Goal: Information Seeking & Learning: Check status

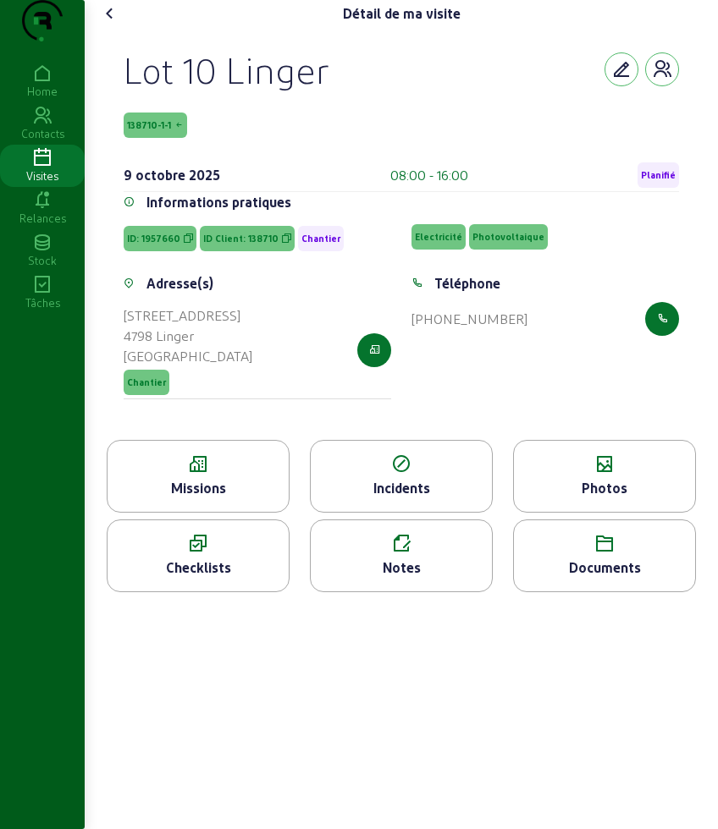
click at [107, 24] on icon at bounding box center [110, 13] width 20 height 20
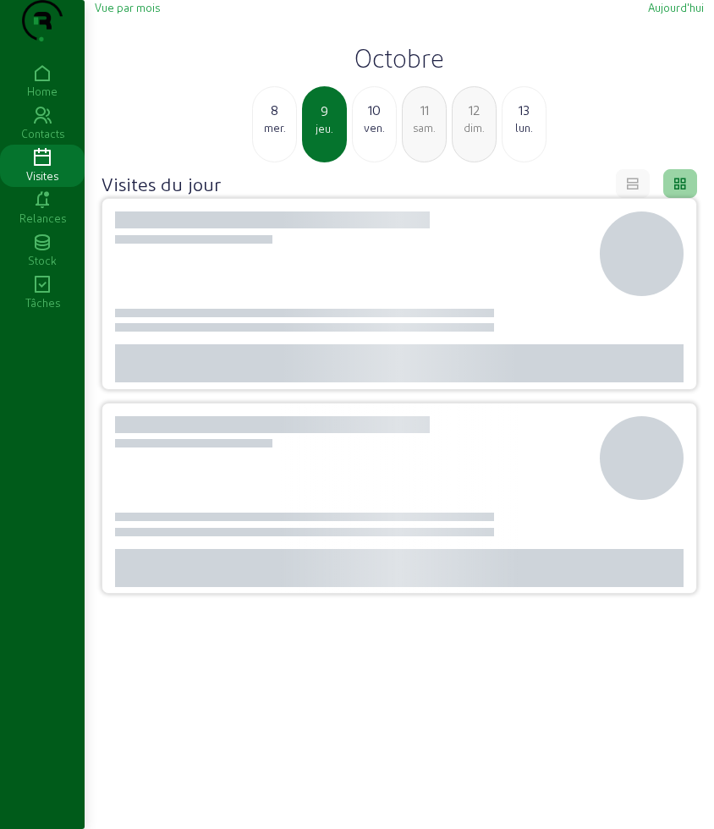
click at [386, 73] on h2 "Octobre" at bounding box center [399, 57] width 609 height 30
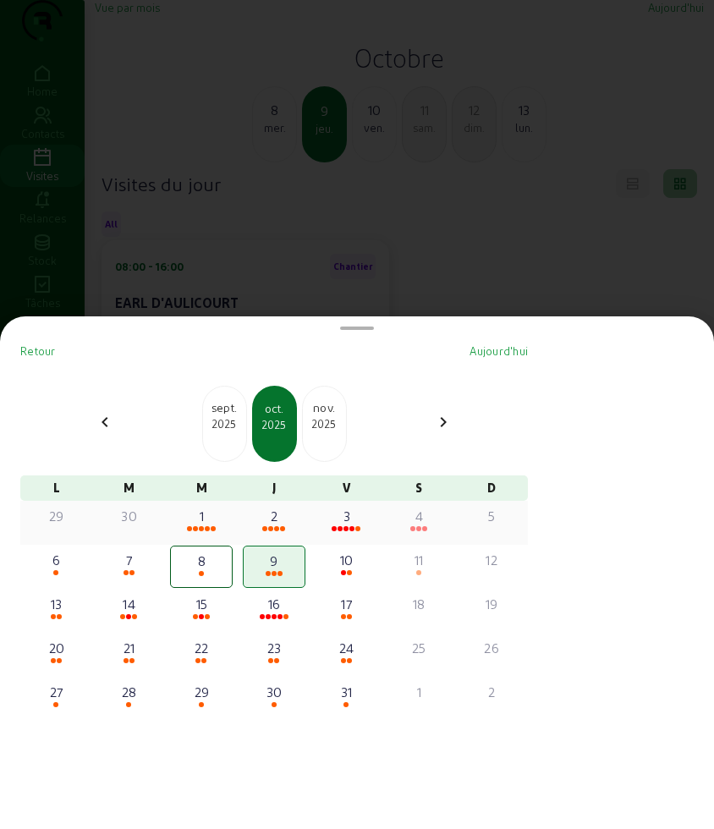
click at [355, 527] on div at bounding box center [346, 529] width 59 height 6
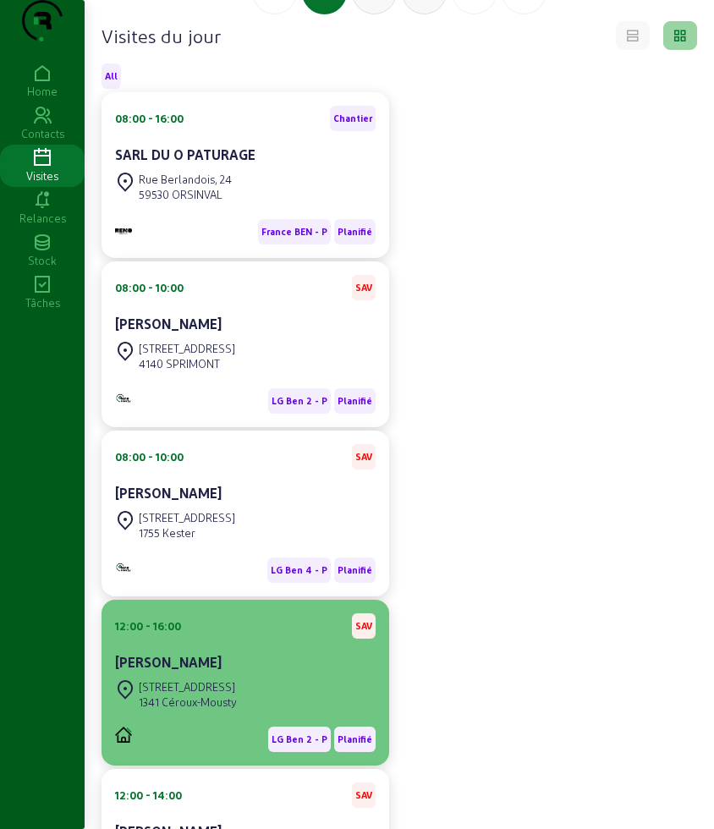
scroll to position [212, 0]
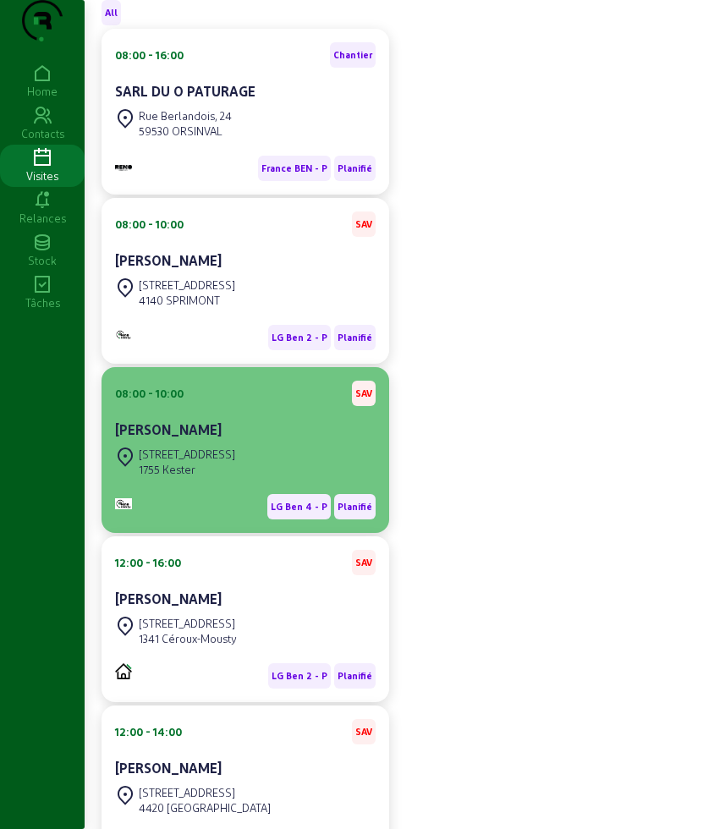
click at [225, 520] on div "LG Ben 4 - P Planifié" at bounding box center [245, 506] width 261 height 25
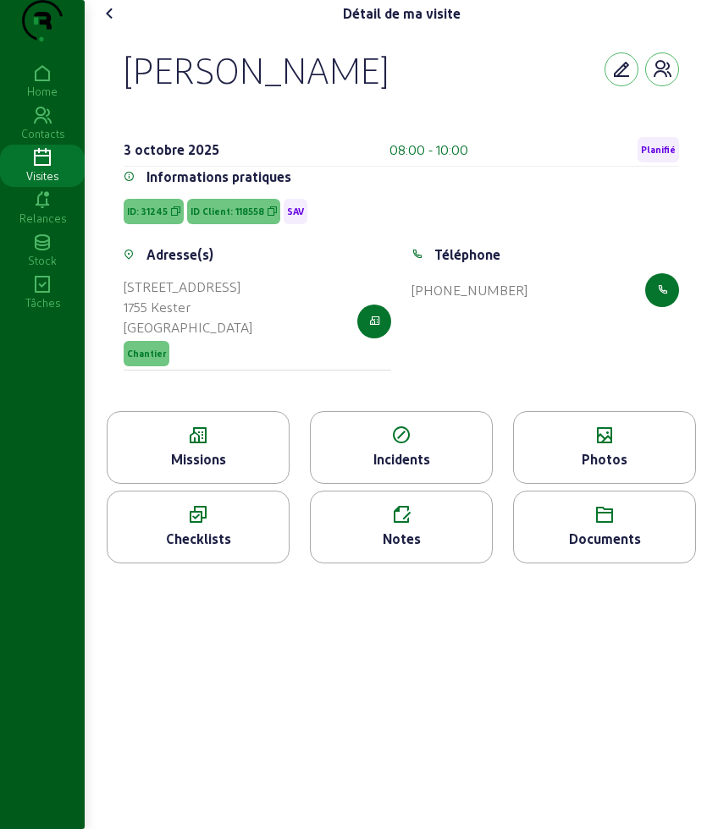
click at [395, 549] on div "Notes" at bounding box center [401, 539] width 181 height 20
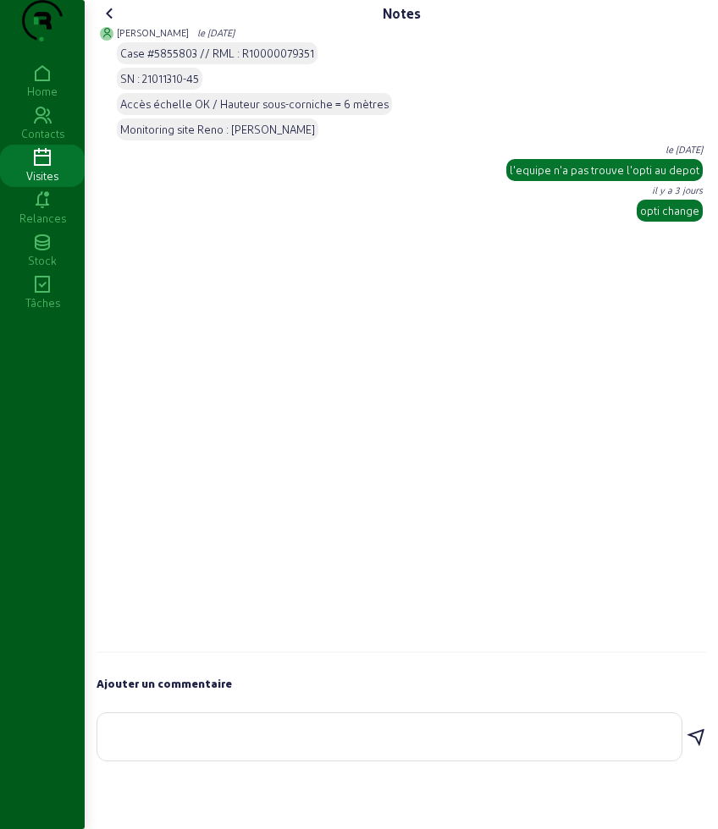
click at [113, 24] on icon at bounding box center [110, 13] width 20 height 20
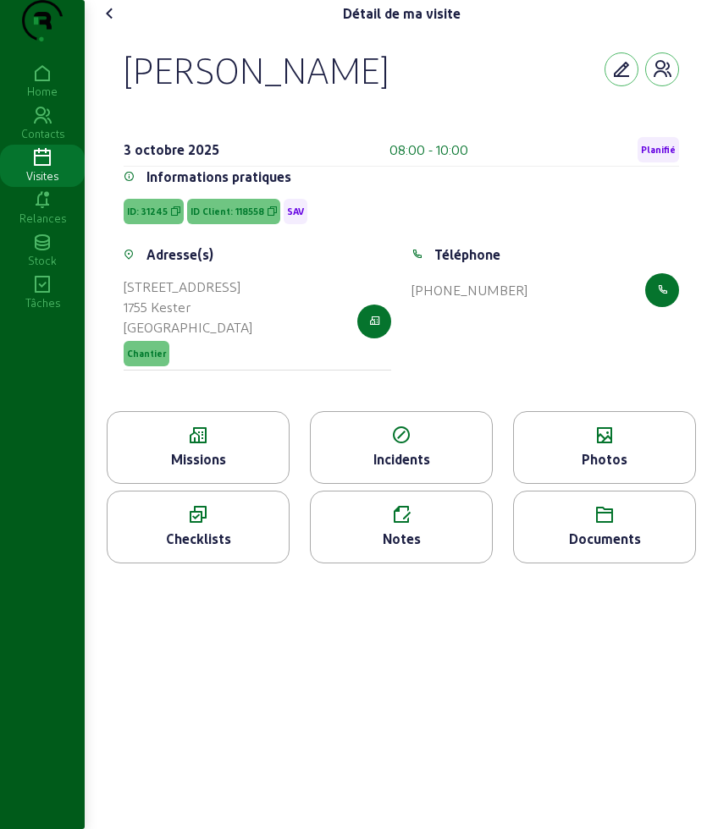
click at [580, 524] on div "Documents" at bounding box center [604, 527] width 183 height 73
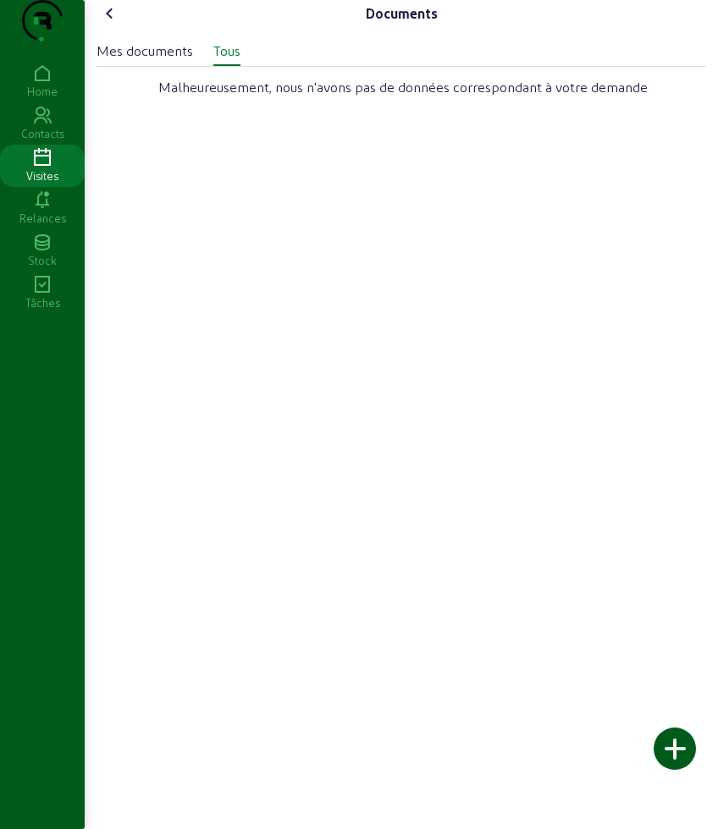
click at [114, 27] on cam-font-icon at bounding box center [109, 13] width 27 height 27
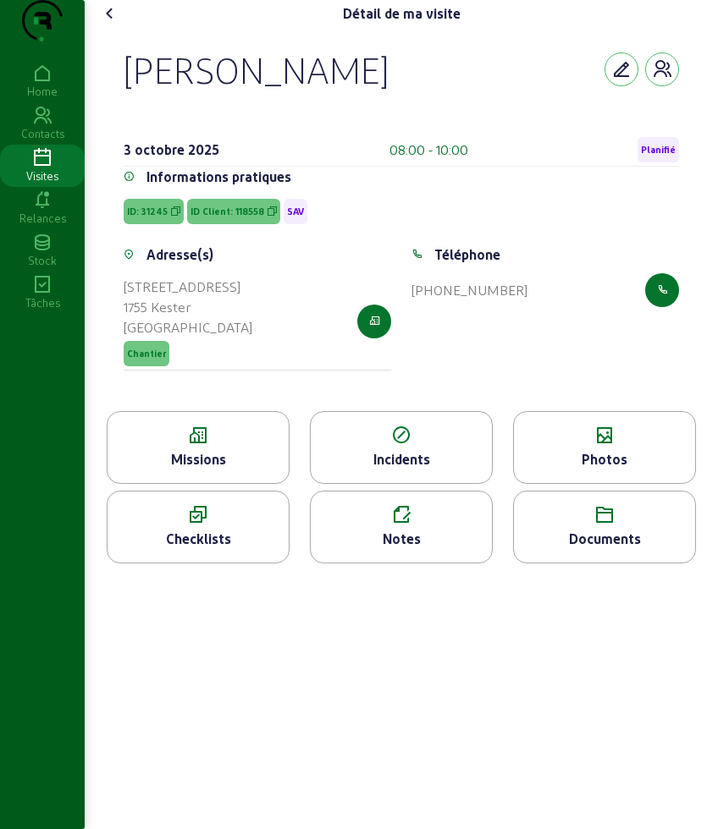
click at [575, 446] on icon at bounding box center [604, 436] width 181 height 20
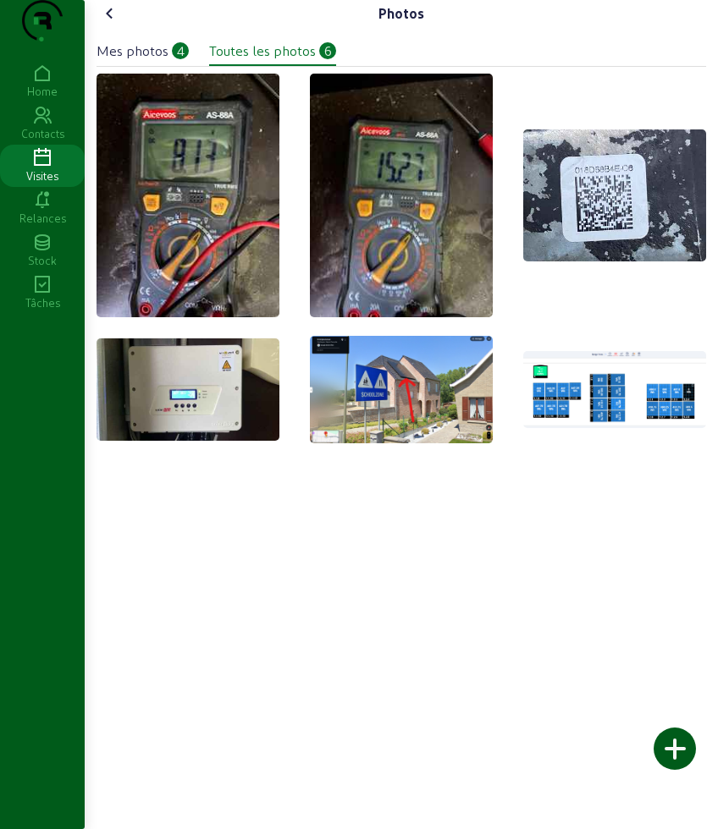
click at [123, 27] on cam-font-icon at bounding box center [109, 13] width 27 height 27
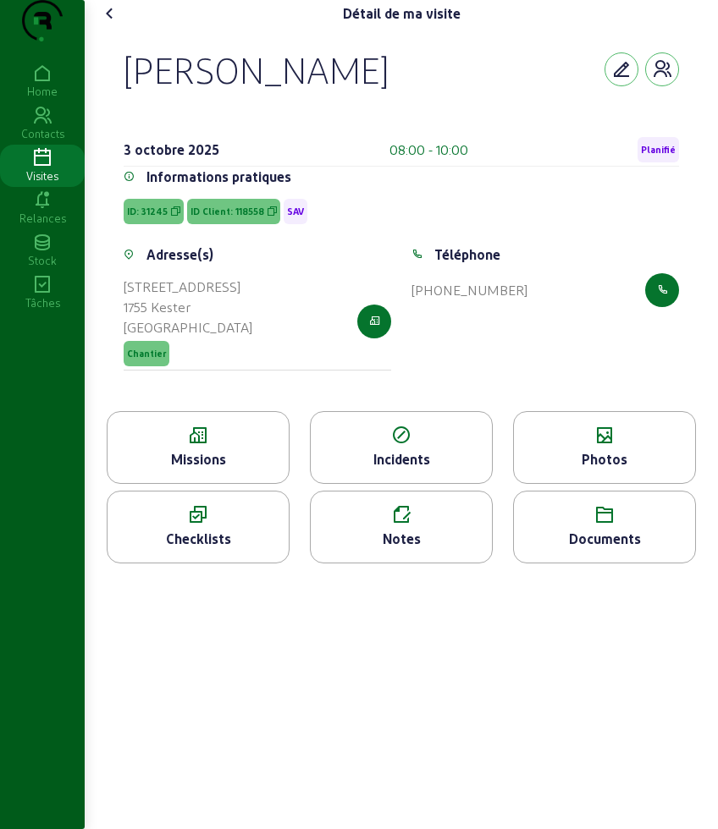
click at [45, 184] on div "Visites" at bounding box center [42, 175] width 85 height 15
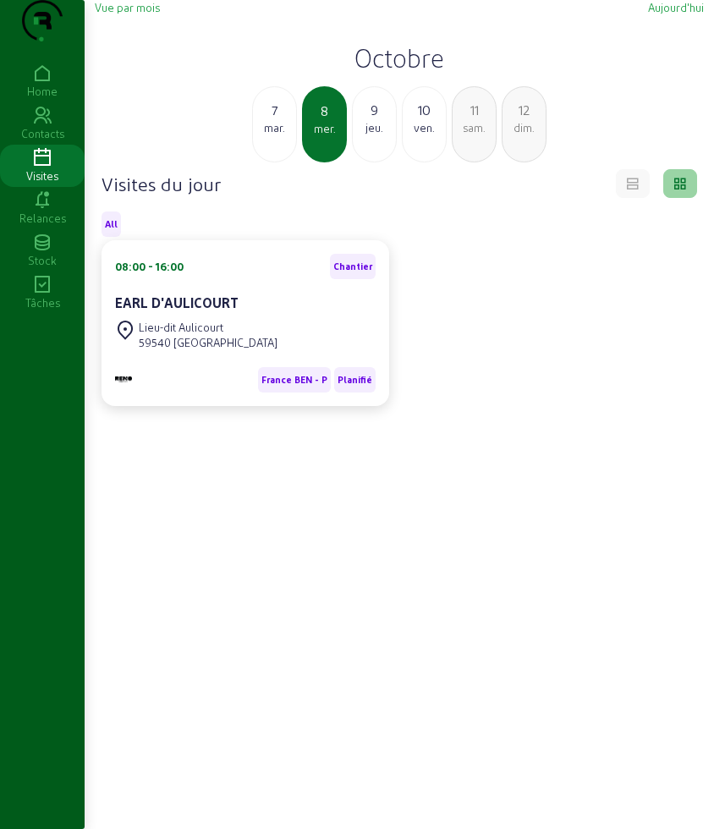
click at [367, 135] on div "jeu." at bounding box center [374, 127] width 43 height 15
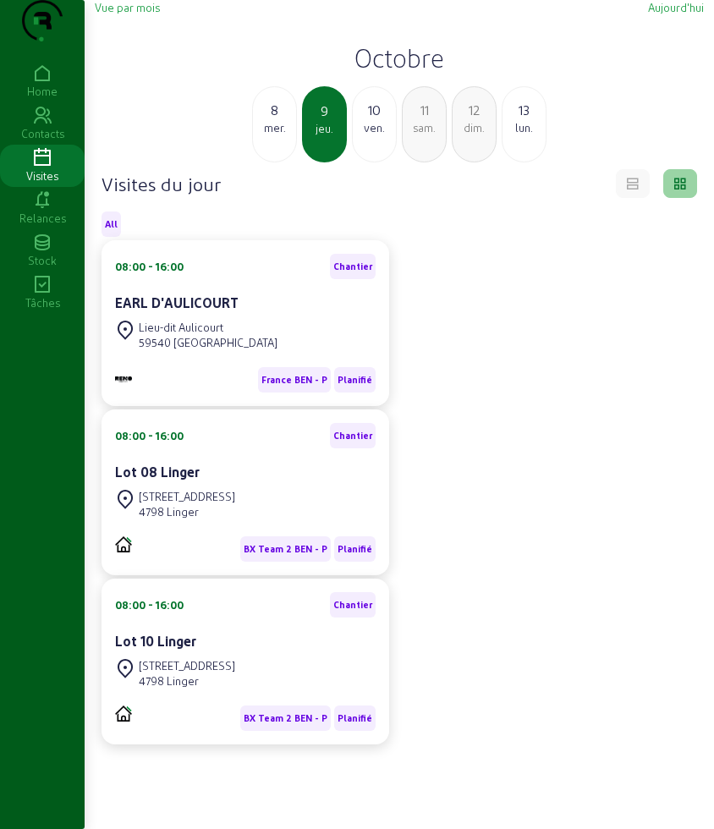
click at [367, 135] on div "ven." at bounding box center [374, 127] width 43 height 15
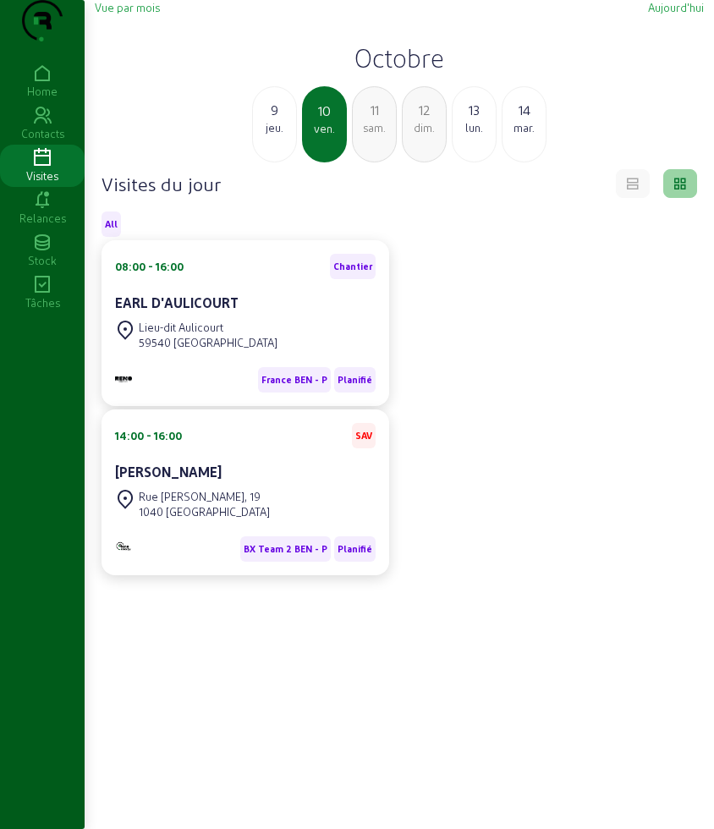
click at [378, 73] on h2 "Octobre" at bounding box center [399, 57] width 609 height 30
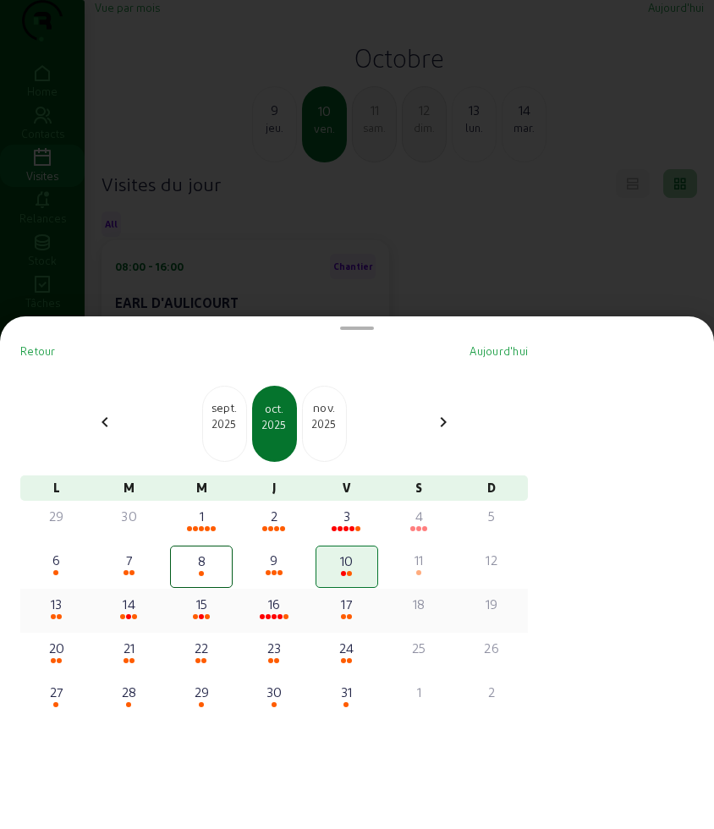
click at [283, 608] on div "16" at bounding box center [274, 604] width 59 height 20
